Goal: Task Accomplishment & Management: Manage account settings

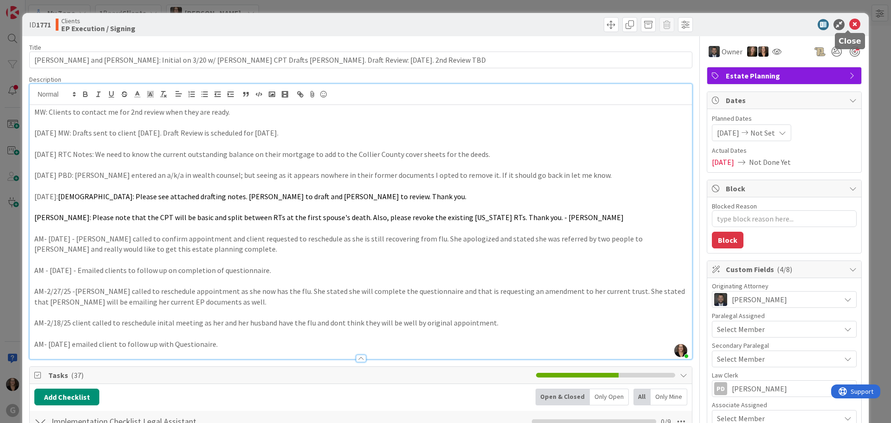
click at [849, 23] on icon at bounding box center [854, 24] width 11 height 11
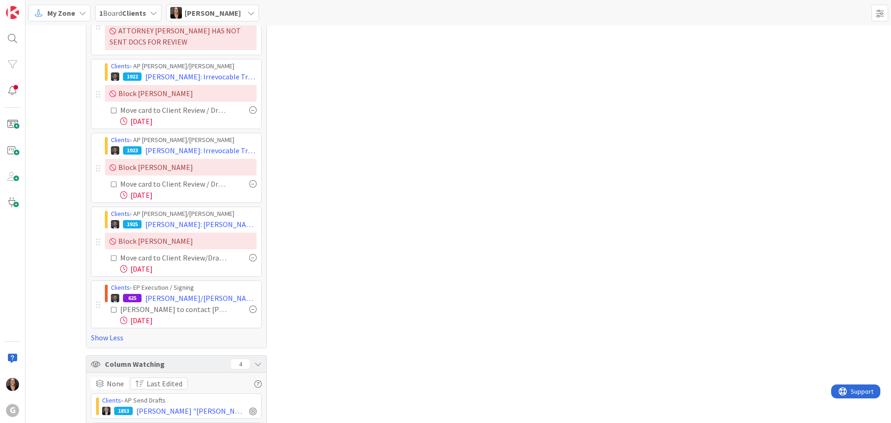
scroll to position [507, 0]
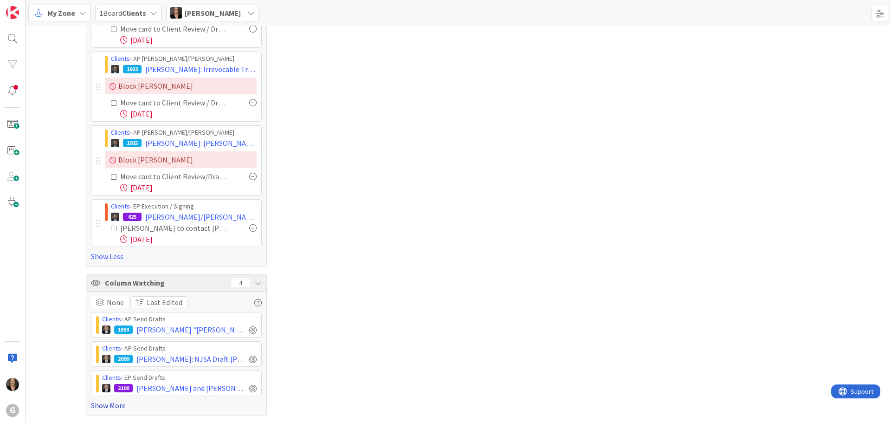
click at [137, 403] on link "Show More" at bounding box center [176, 404] width 171 height 11
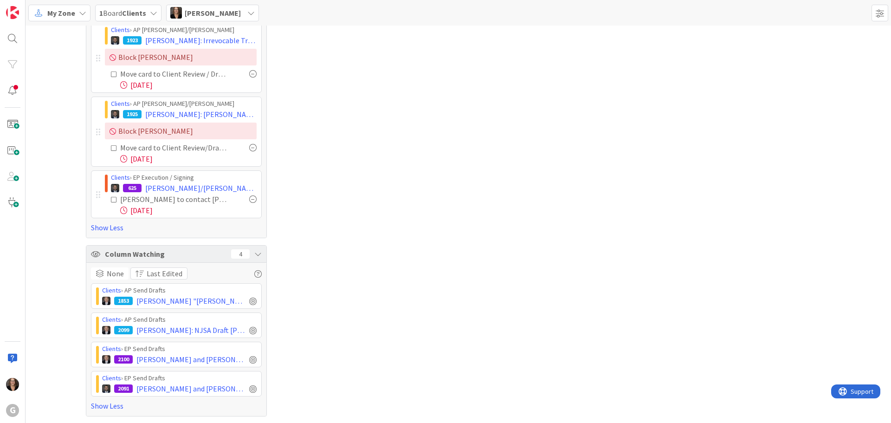
scroll to position [537, 0]
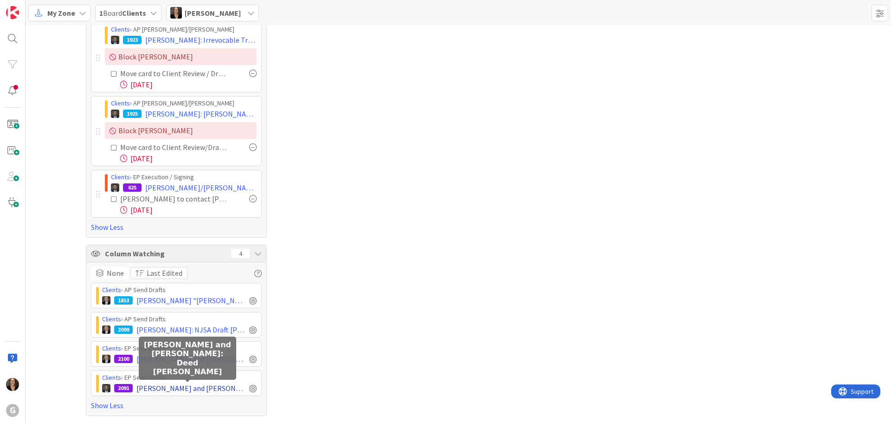
click at [144, 387] on span "[PERSON_NAME] and [PERSON_NAME]: Deed [PERSON_NAME]" at bounding box center [190, 387] width 109 height 11
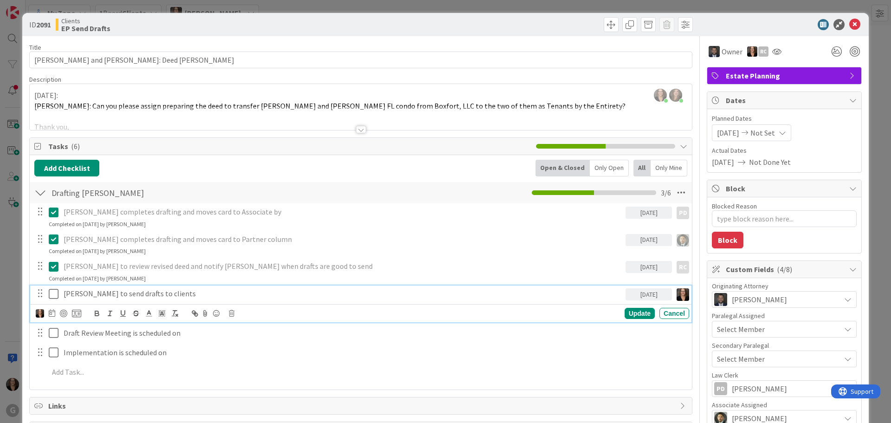
click at [172, 296] on p "[PERSON_NAME] to send drafts to clients" at bounding box center [343, 293] width 558 height 11
click at [51, 315] on icon at bounding box center [52, 312] width 6 height 7
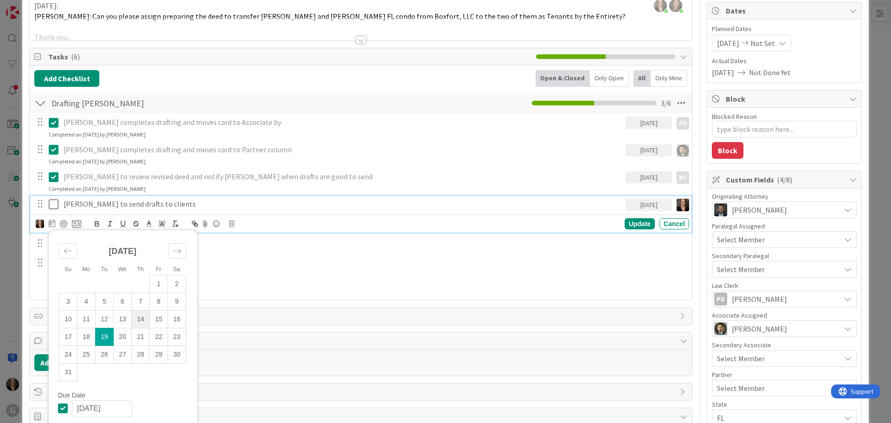
scroll to position [93, 0]
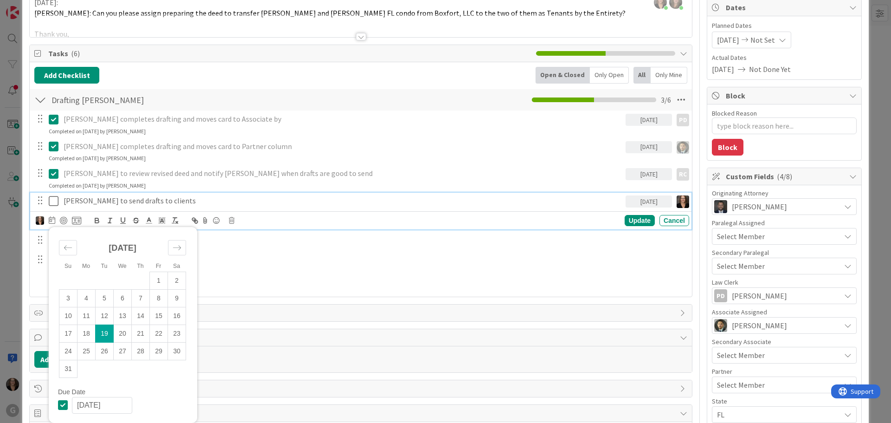
click at [103, 334] on td "19" at bounding box center [105, 333] width 18 height 18
type textarea "x"
click at [54, 203] on icon at bounding box center [56, 200] width 14 height 11
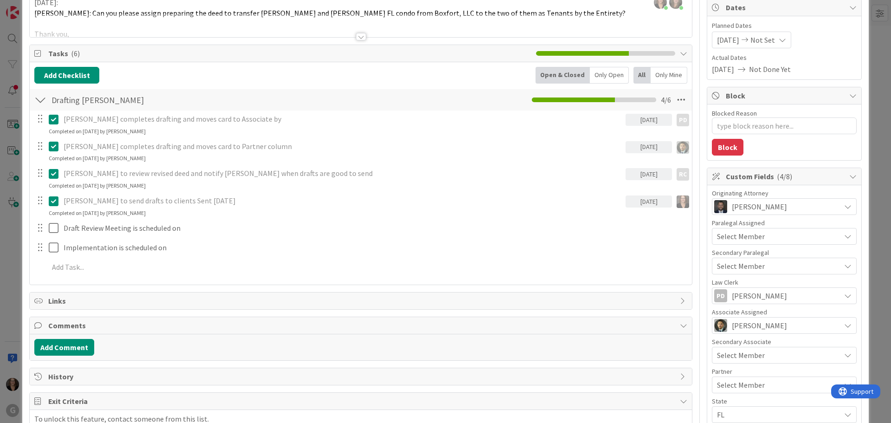
scroll to position [0, 0]
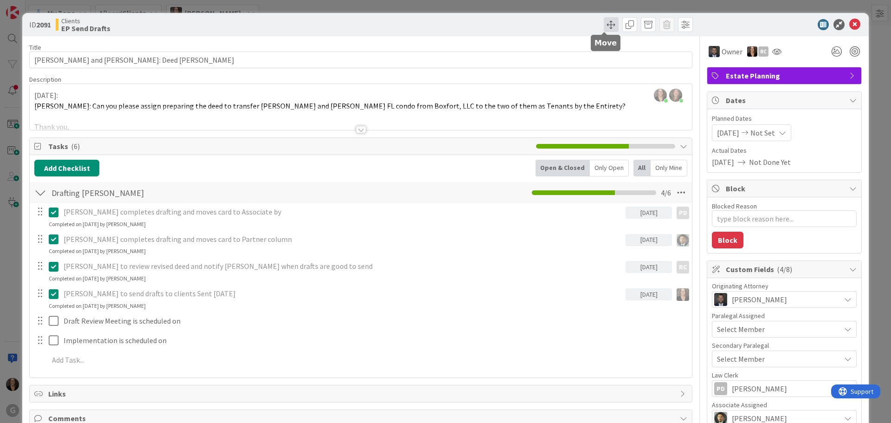
click at [605, 24] on span at bounding box center [610, 24] width 15 height 15
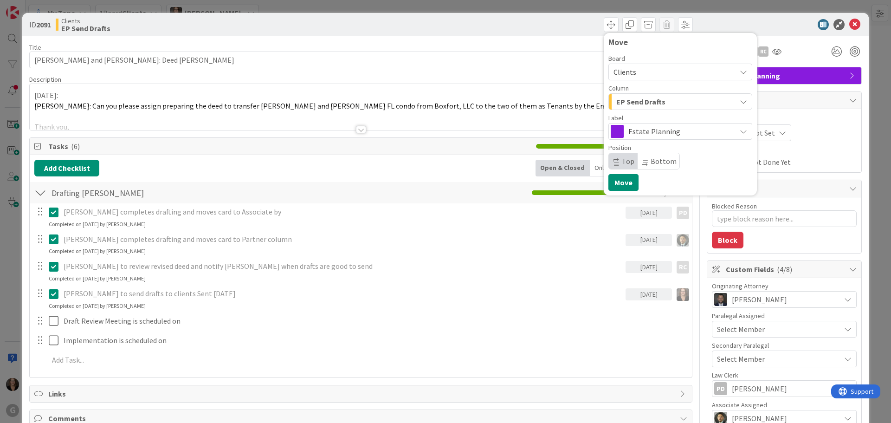
click at [739, 100] on icon "button" at bounding box center [742, 101] width 7 height 7
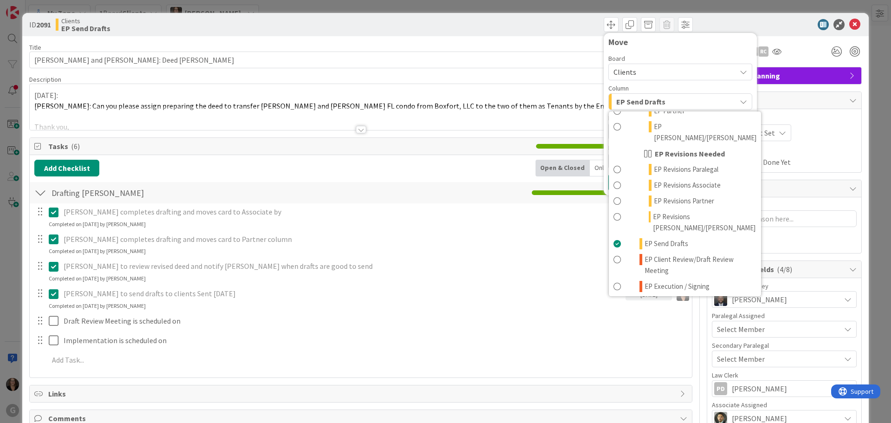
scroll to position [139, 0]
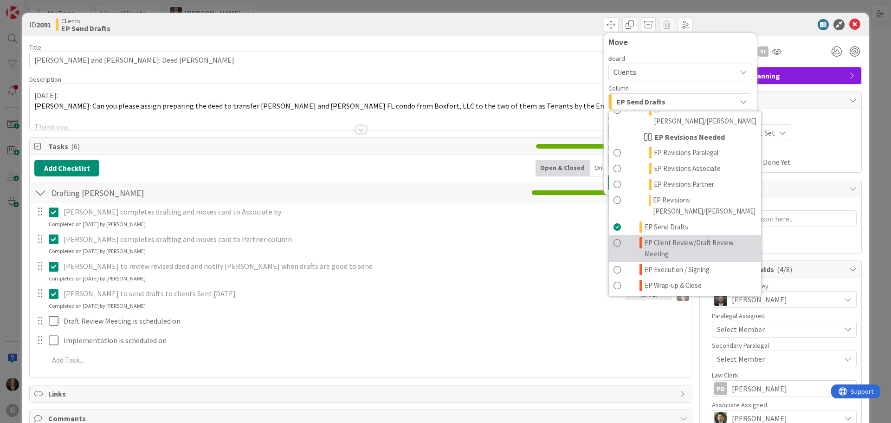
click at [613, 237] on span at bounding box center [616, 248] width 7 height 22
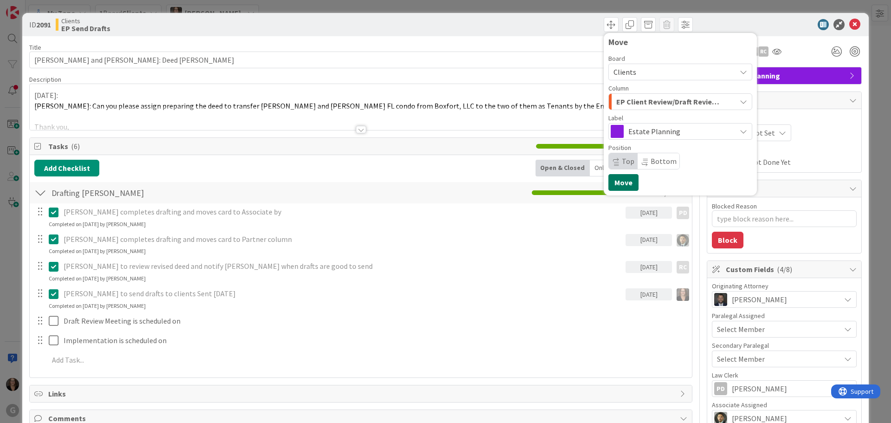
click at [616, 182] on button "Move" at bounding box center [623, 182] width 30 height 17
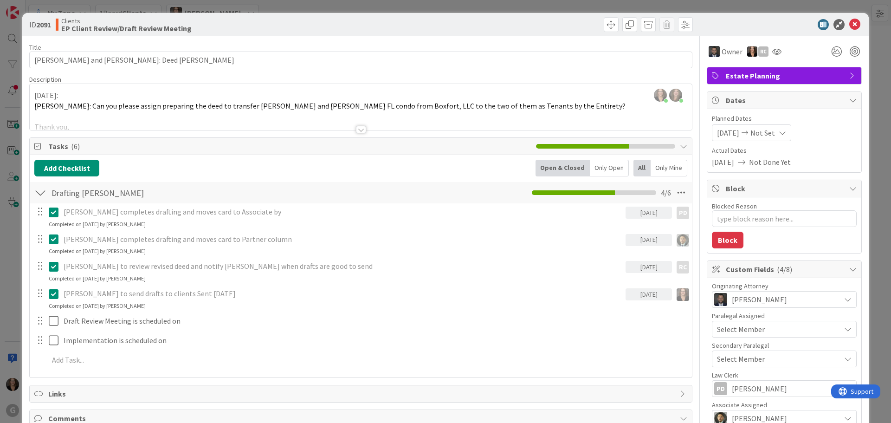
type textarea "x"
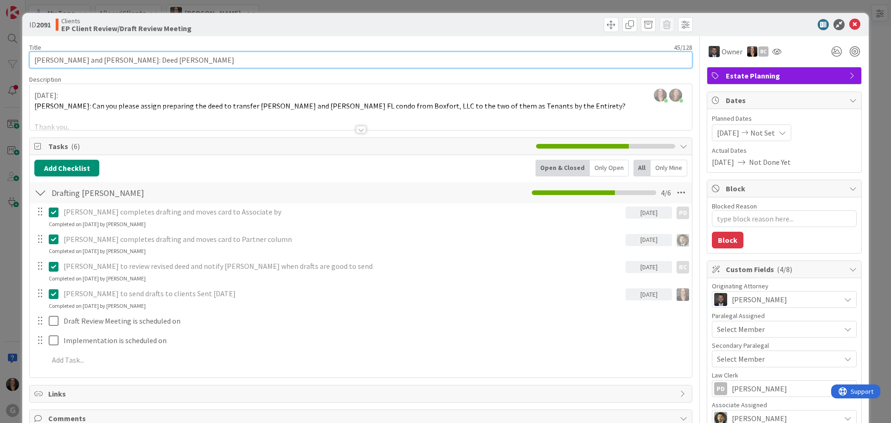
click at [183, 63] on input "[PERSON_NAME] and [PERSON_NAME]: Deed [PERSON_NAME]" at bounding box center [360, 59] width 663 height 17
type input "[PERSON_NAME] and [PERSON_NAME]: Deed [PERSON_NAME],"
type textarea "x"
type input "[PERSON_NAME] and [PERSON_NAME]: Deed [PERSON_NAME], Drafts sent"
type textarea "x"
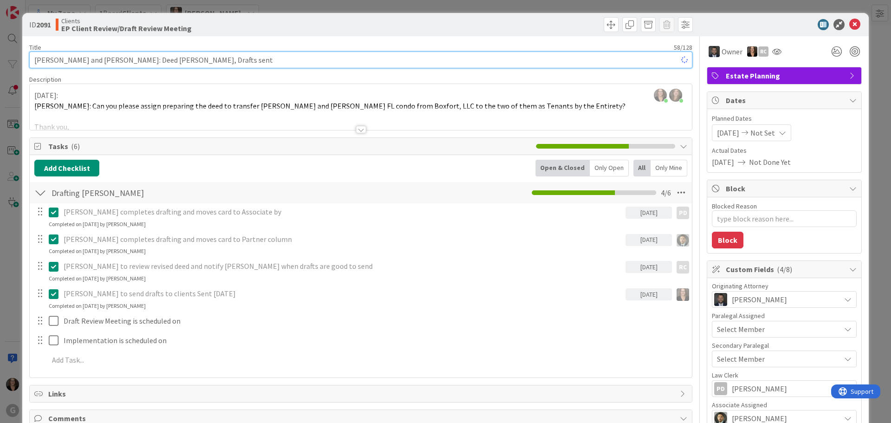
type input "[PERSON_NAME] and [PERSON_NAME]: Deed [PERSON_NAME], Drafts sent"
type textarea "x"
type input "[PERSON_NAME] and [PERSON_NAME]: Deed [PERSON_NAME], Drafts sent 8-"
type textarea "x"
type input "[PERSON_NAME] and [PERSON_NAME]: Deed [PERSON_NAME], Drafts sent 8-1"
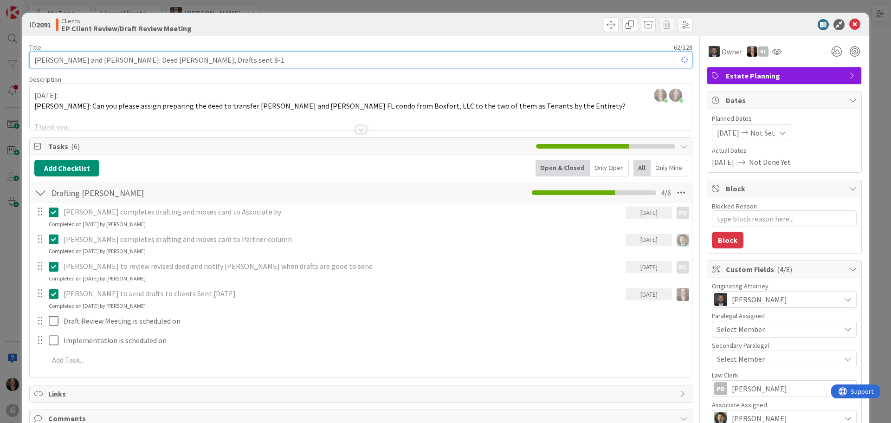
type textarea "x"
type input "[PERSON_NAME] and [PERSON_NAME]: Deed [PERSON_NAME], Drafts sent [DATE]"
type textarea "x"
type input "[PERSON_NAME] and [PERSON_NAME]: Deed [PERSON_NAME], Drafts sent [DATE],"
type textarea "x"
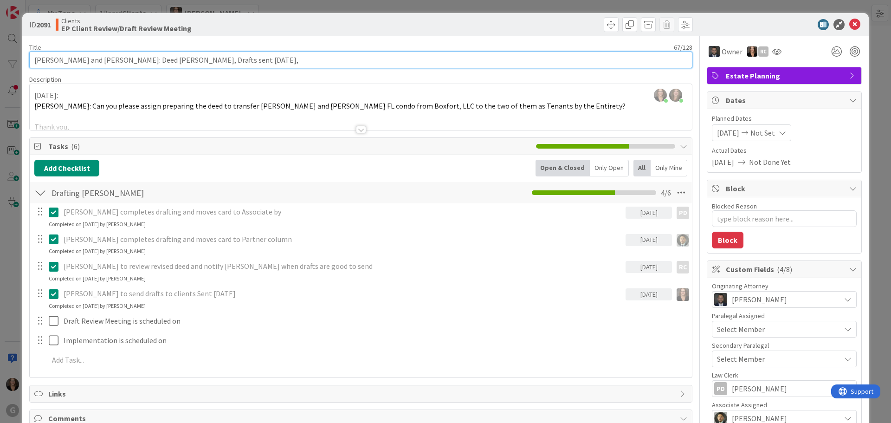
type input "[PERSON_NAME] and [PERSON_NAME]: Deed [PERSON_NAME], Drafts sent [DATE],"
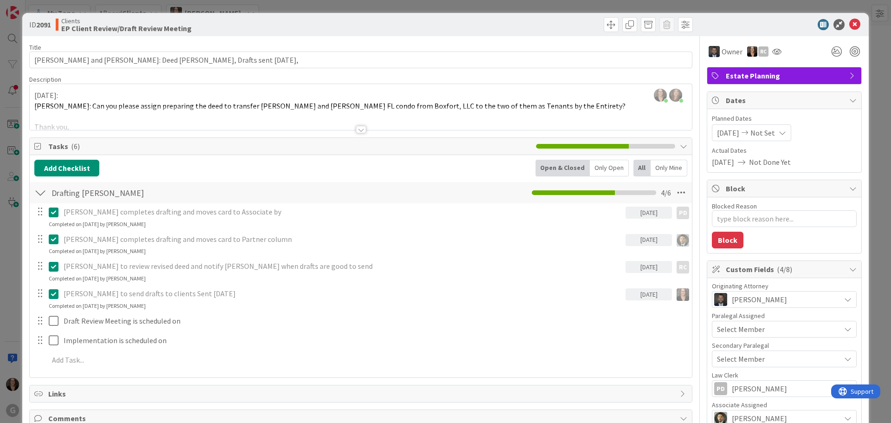
click at [429, 305] on div "[PERSON_NAME] to send drafts to clients Sent [DATE] [DATE] Su Mo Tu We Th Fr Sa…" at bounding box center [360, 297] width 661 height 25
click at [849, 23] on icon at bounding box center [854, 24] width 11 height 11
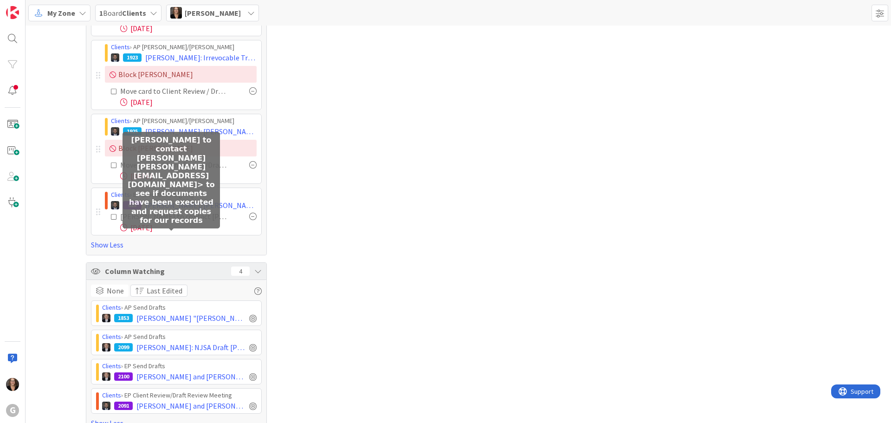
scroll to position [537, 0]
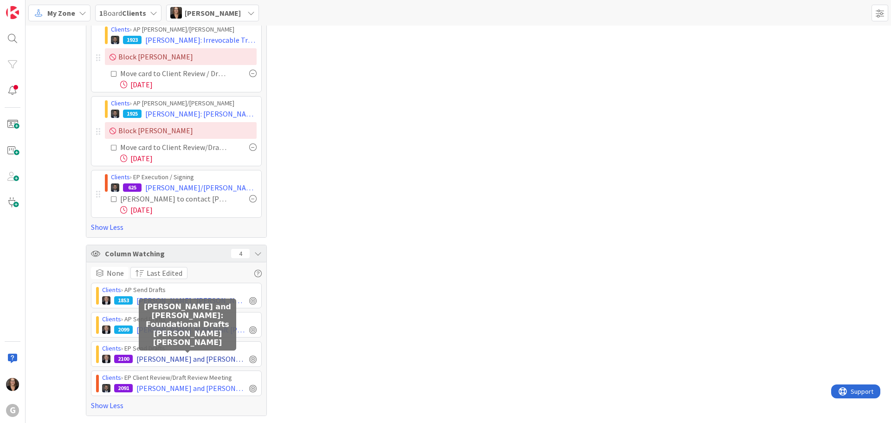
click at [137, 359] on span "[PERSON_NAME] and [PERSON_NAME]: Foundational Drafts [PERSON_NAME] [PERSON_NAME]" at bounding box center [190, 358] width 109 height 11
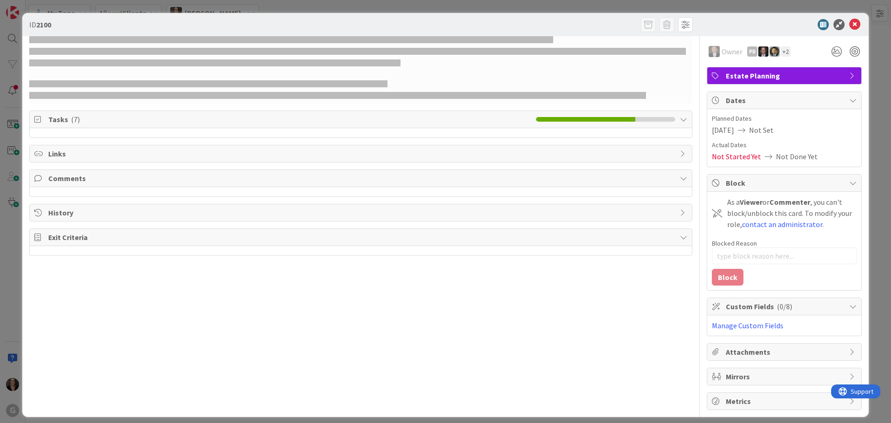
type textarea "x"
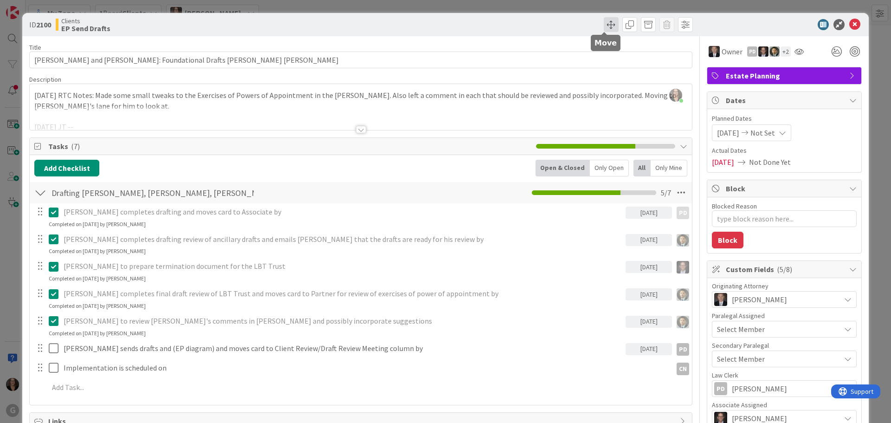
click at [603, 26] on span at bounding box center [610, 24] width 15 height 15
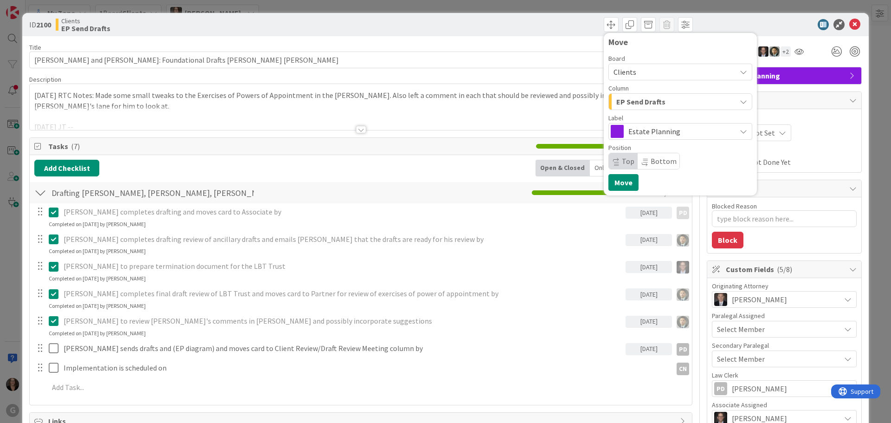
click at [486, 255] on div "[PERSON_NAME] completes drafting review of ancillary drafts and emails [PERSON_…" at bounding box center [360, 243] width 661 height 25
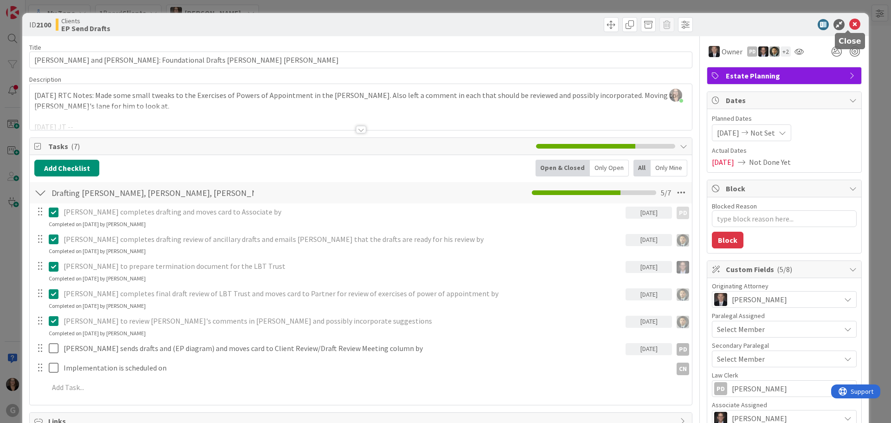
click at [849, 28] on icon at bounding box center [854, 24] width 11 height 11
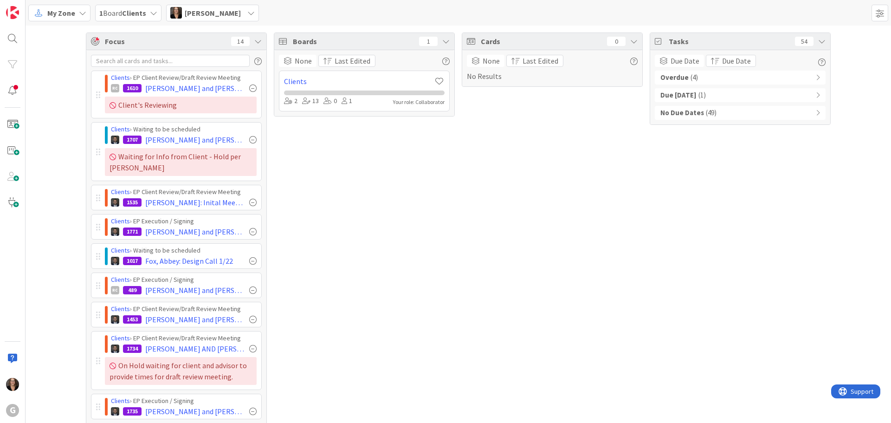
click at [676, 77] on b "Overdue" at bounding box center [674, 77] width 28 height 11
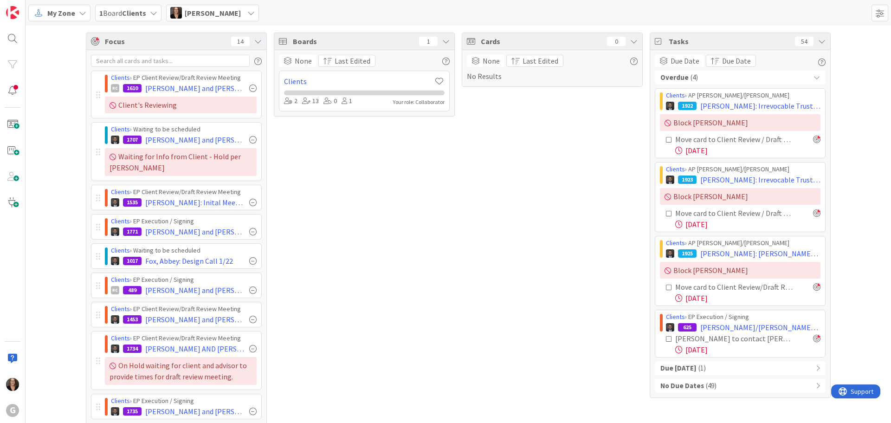
click at [675, 369] on b "Due [DATE]" at bounding box center [678, 368] width 36 height 11
click at [80, 12] on icon at bounding box center [82, 12] width 7 height 7
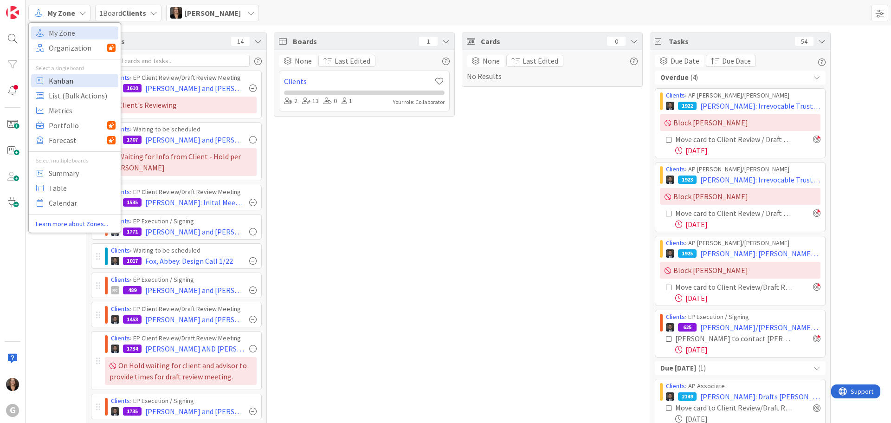
click at [60, 83] on span "Kanban" at bounding box center [82, 81] width 67 height 14
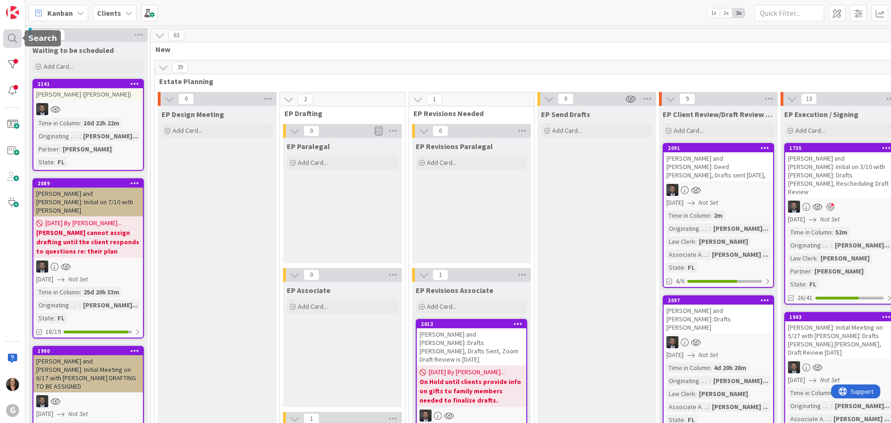
click at [10, 36] on div at bounding box center [12, 38] width 19 height 19
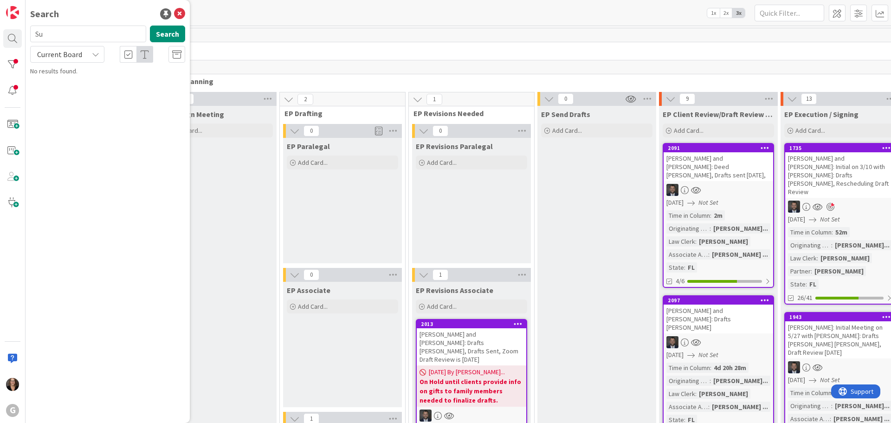
type input "S"
type input "[PERSON_NAME]"
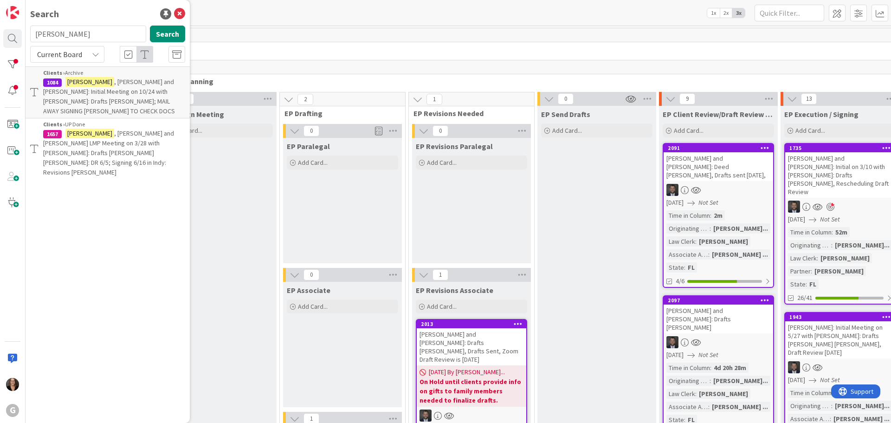
click at [92, 85] on span ", [PERSON_NAME] and [PERSON_NAME]: Initial Meeting on 10/24 with [PERSON_NAME]:…" at bounding box center [109, 96] width 132 height 38
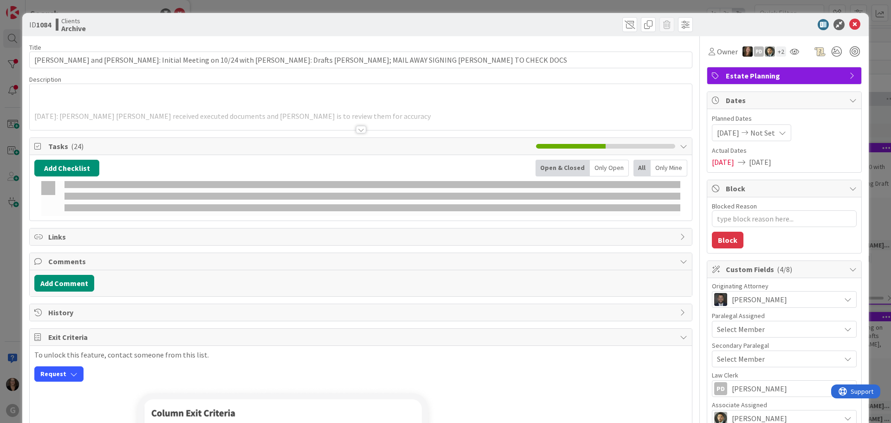
type textarea "x"
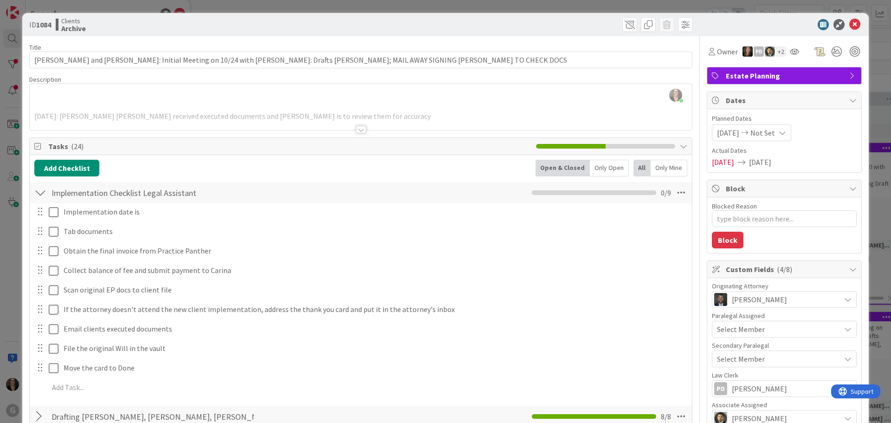
click at [160, 101] on div "[PERSON_NAME] just joined [DATE]: MW [PERSON_NAME] received executed documents …" at bounding box center [361, 107] width 662 height 46
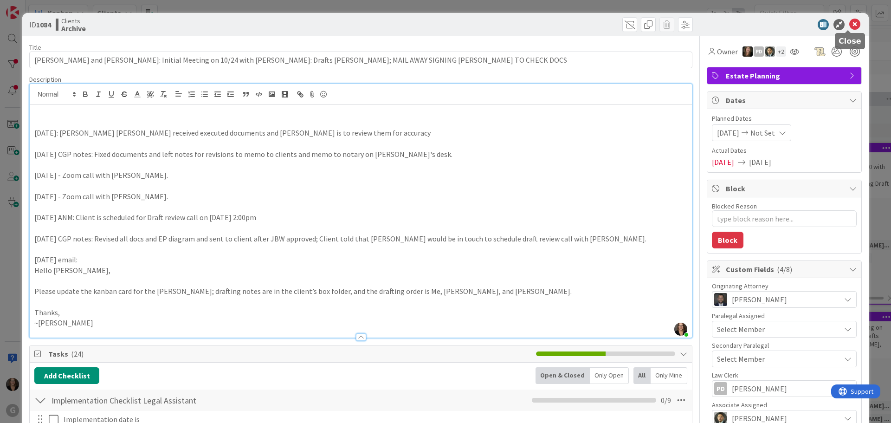
click at [849, 24] on icon at bounding box center [854, 24] width 11 height 11
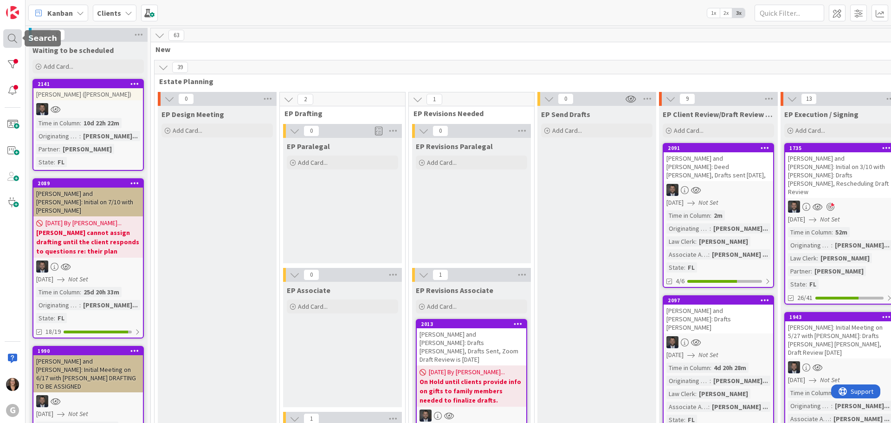
click at [13, 37] on div at bounding box center [12, 38] width 19 height 19
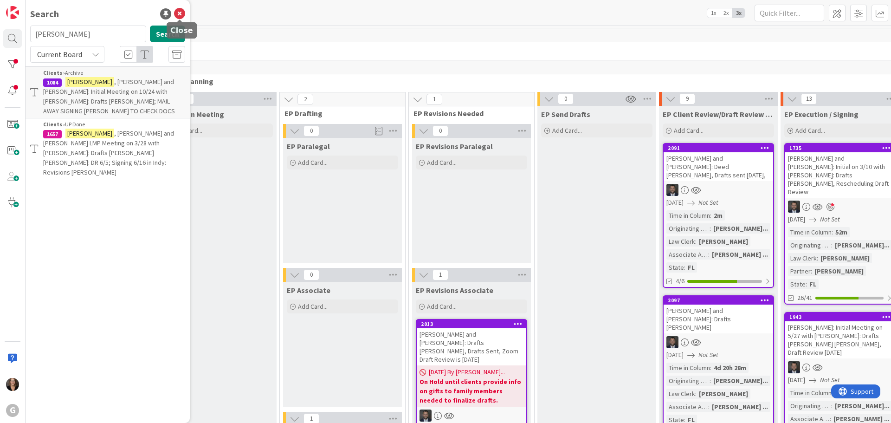
click at [180, 11] on icon at bounding box center [179, 13] width 11 height 11
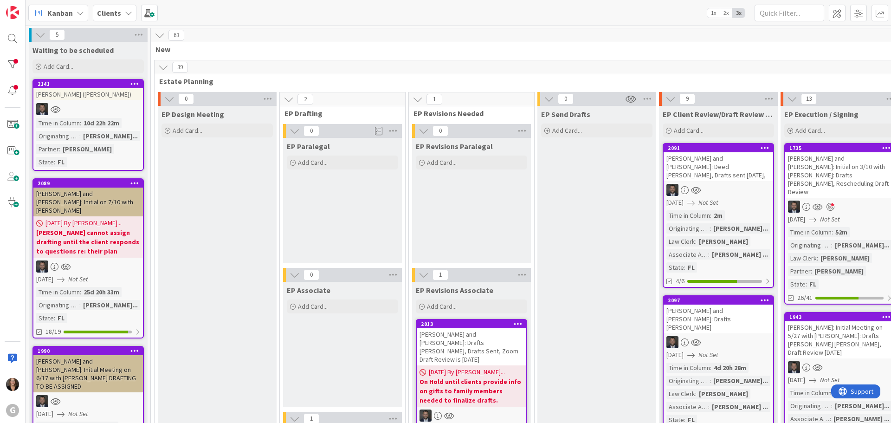
click at [83, 13] on icon at bounding box center [80, 12] width 7 height 7
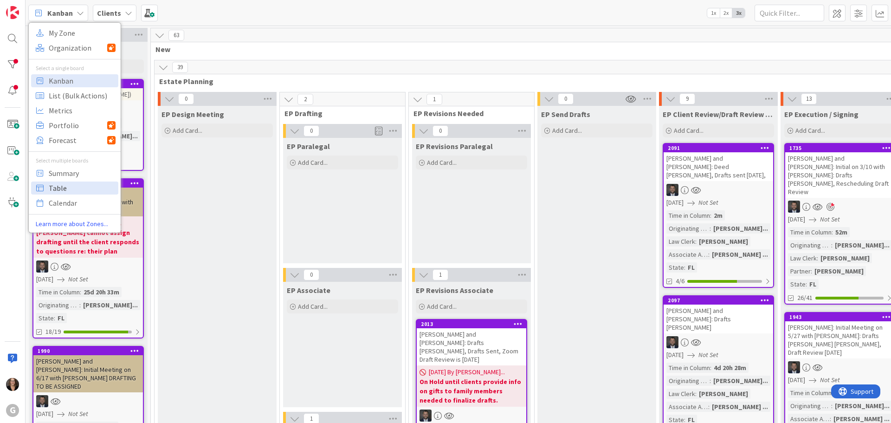
click at [61, 188] on span "Table" at bounding box center [82, 188] width 67 height 14
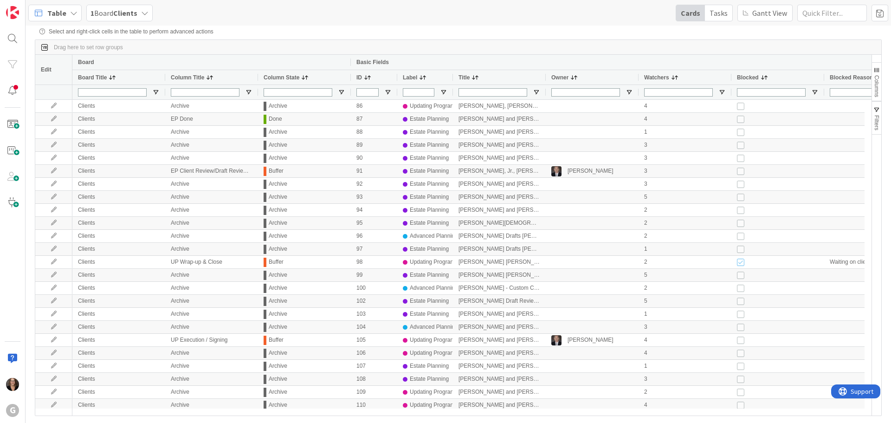
click at [474, 77] on span at bounding box center [474, 77] width 7 height 7
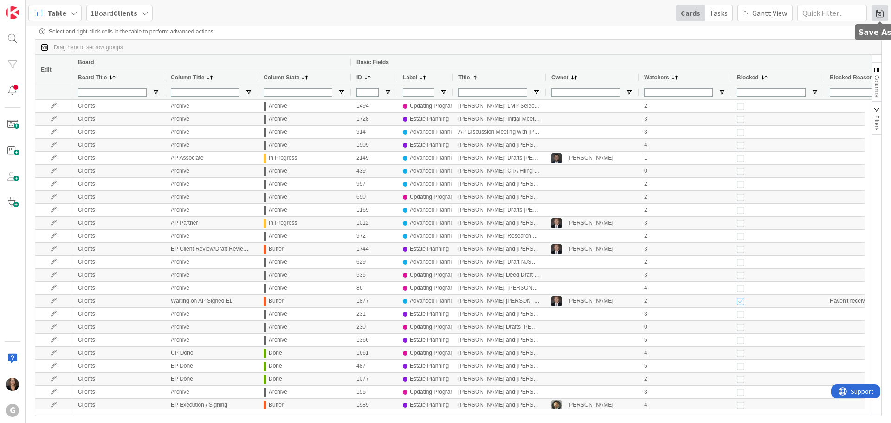
click at [880, 14] on span at bounding box center [879, 13] width 17 height 17
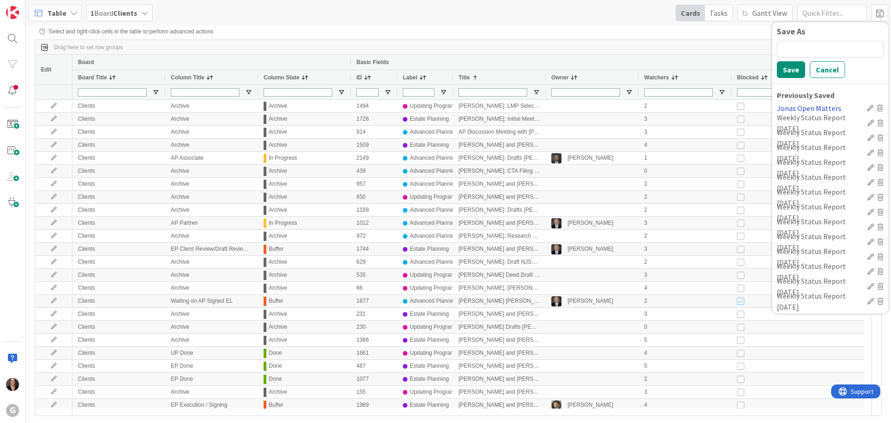
click at [819, 109] on div "Jonas Open Matters" at bounding box center [820, 108] width 86 height 11
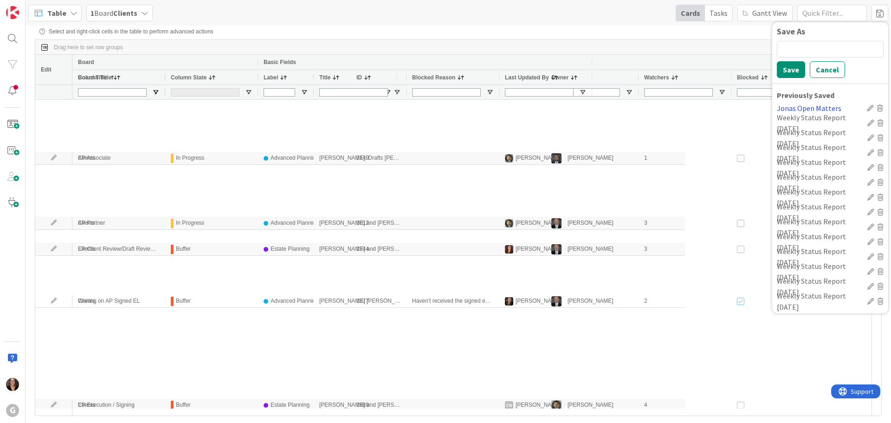
type input "(3) Buffer,In Progress,Start"
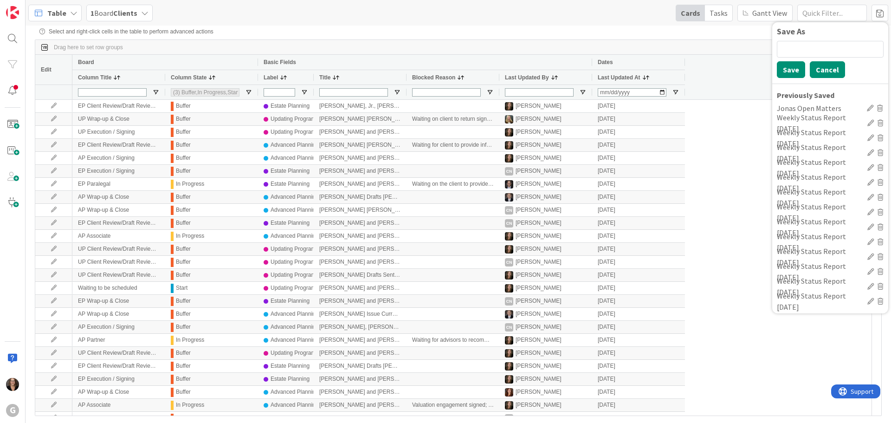
click at [821, 72] on button "Cancel" at bounding box center [826, 69] width 35 height 17
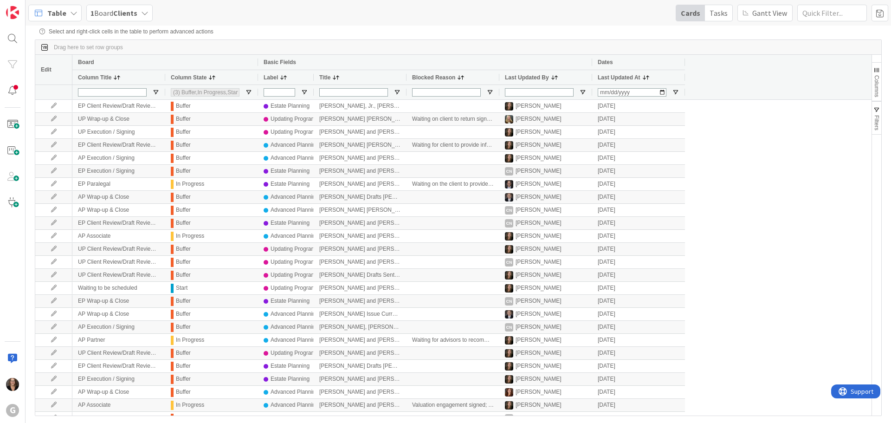
click at [875, 121] on span "Filters" at bounding box center [876, 122] width 6 height 15
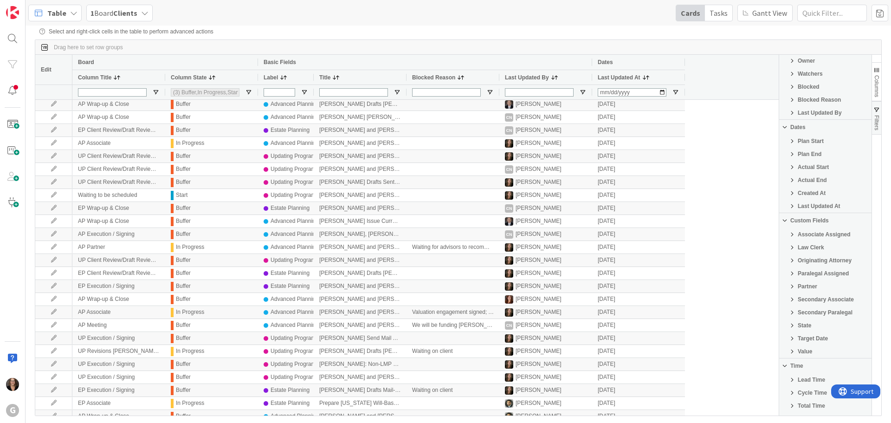
scroll to position [139, 0]
click at [802, 257] on span "Originating Attorney" at bounding box center [824, 258] width 54 height 6
click at [784, 286] on input "Filter List" at bounding box center [785, 285] width 7 height 7
checkbox input "false"
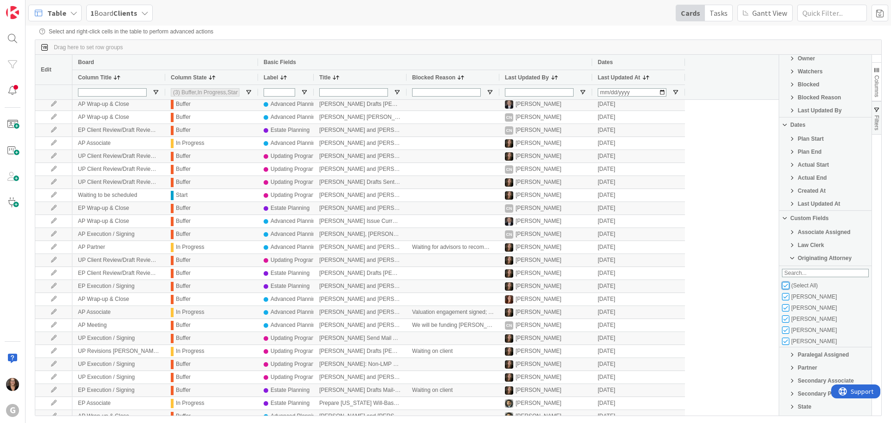
checkbox input "false"
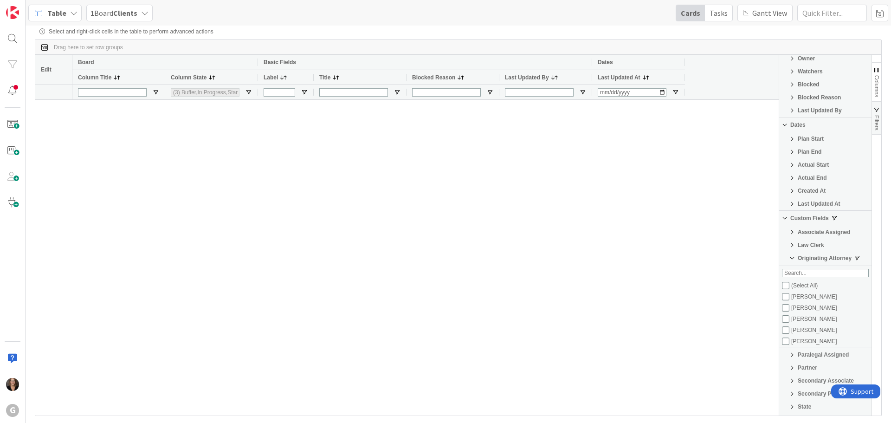
type input "(0)"
click at [784, 331] on input "Filter List" at bounding box center [785, 329] width 7 height 7
checkbox input "true"
checkbox input "false"
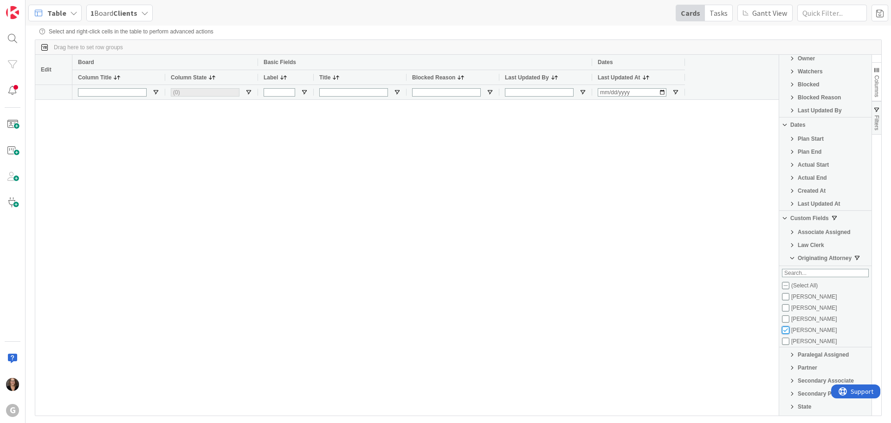
type input "(3) Buffer,In Progress,Start"
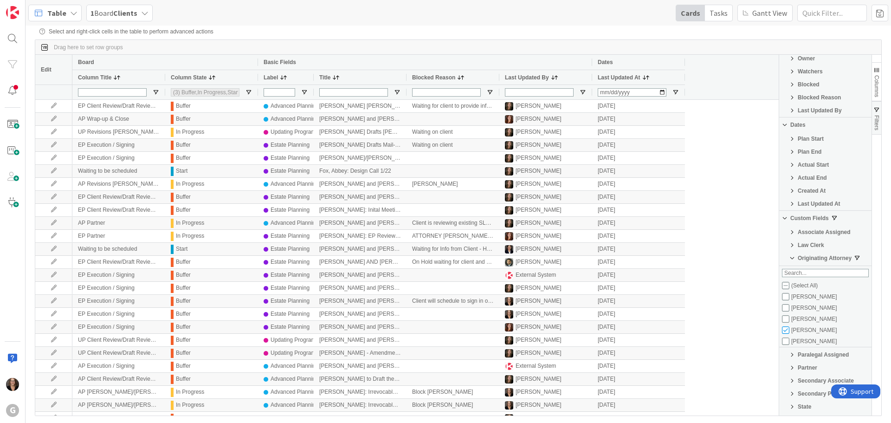
click at [335, 79] on span at bounding box center [335, 77] width 7 height 7
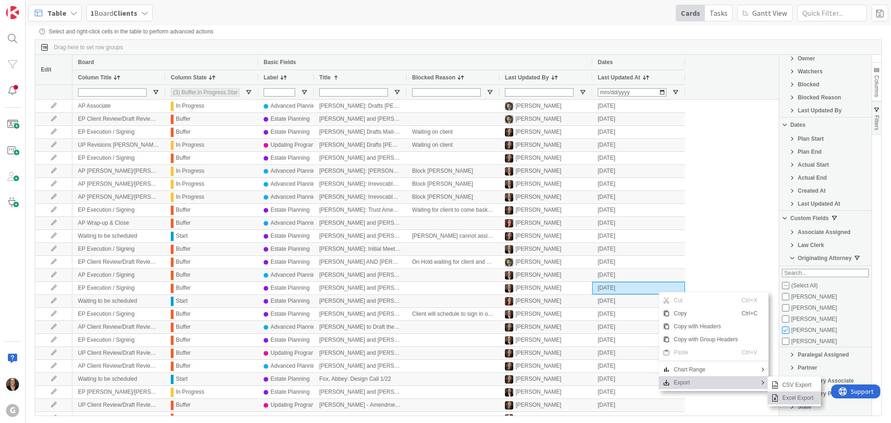
click at [789, 399] on span "Excel Export" at bounding box center [797, 397] width 39 height 13
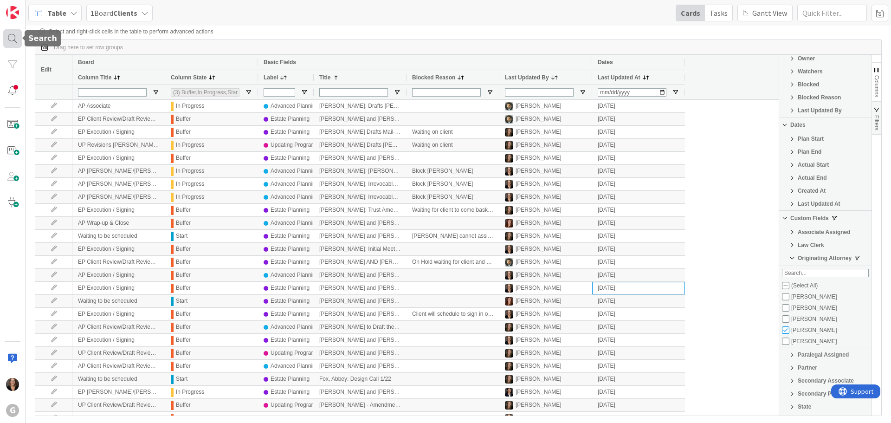
click at [9, 37] on div at bounding box center [12, 38] width 19 height 19
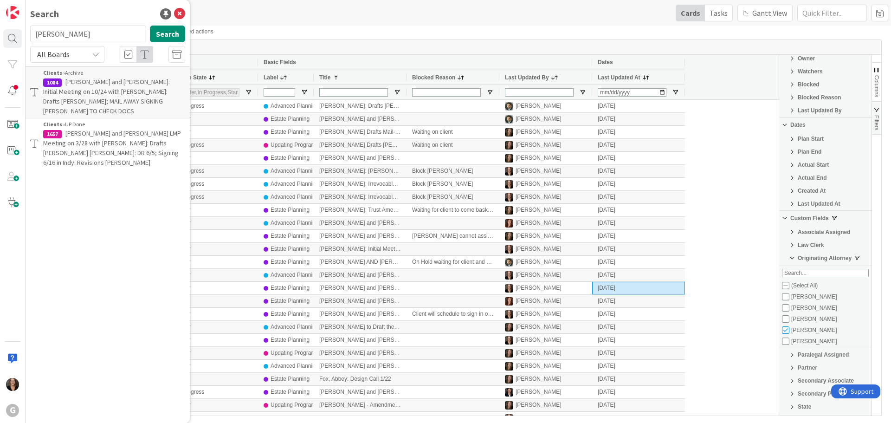
type input "[PERSON_NAME]"
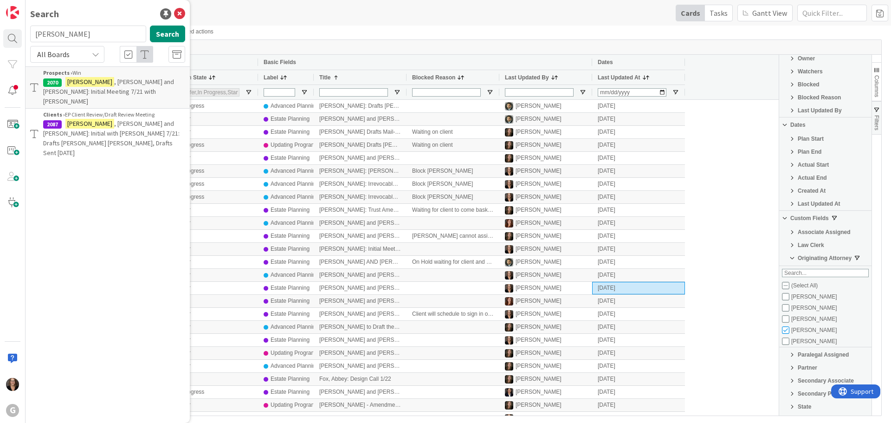
click at [100, 119] on span ", [PERSON_NAME] and [PERSON_NAME]: Initial with [PERSON_NAME] 7/21: Drafts [PER…" at bounding box center [111, 138] width 136 height 38
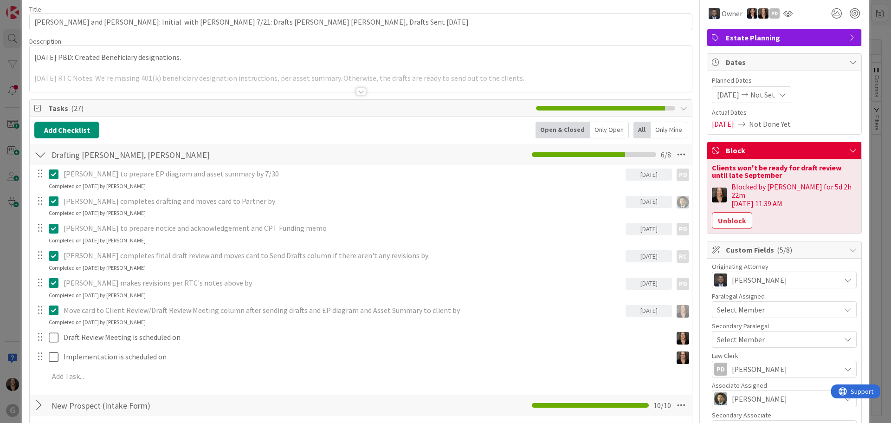
scroll to position [93, 0]
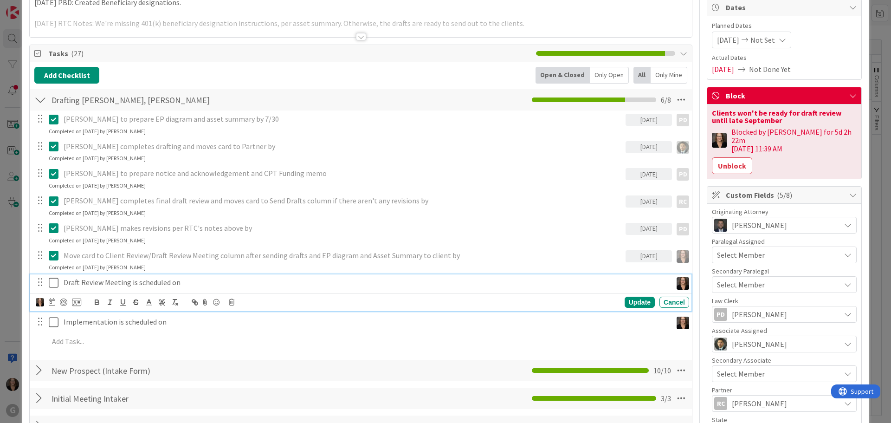
click at [181, 283] on p "Draft Review Meeting is scheduled on" at bounding box center [366, 282] width 604 height 11
click at [51, 301] on icon at bounding box center [52, 301] width 6 height 7
click at [177, 331] on icon "Move forward to switch to the next month." at bounding box center [177, 329] width 9 height 9
click at [144, 364] on td "4" at bounding box center [141, 362] width 18 height 18
type input "[DATE]"
